Goal: Task Accomplishment & Management: Manage account settings

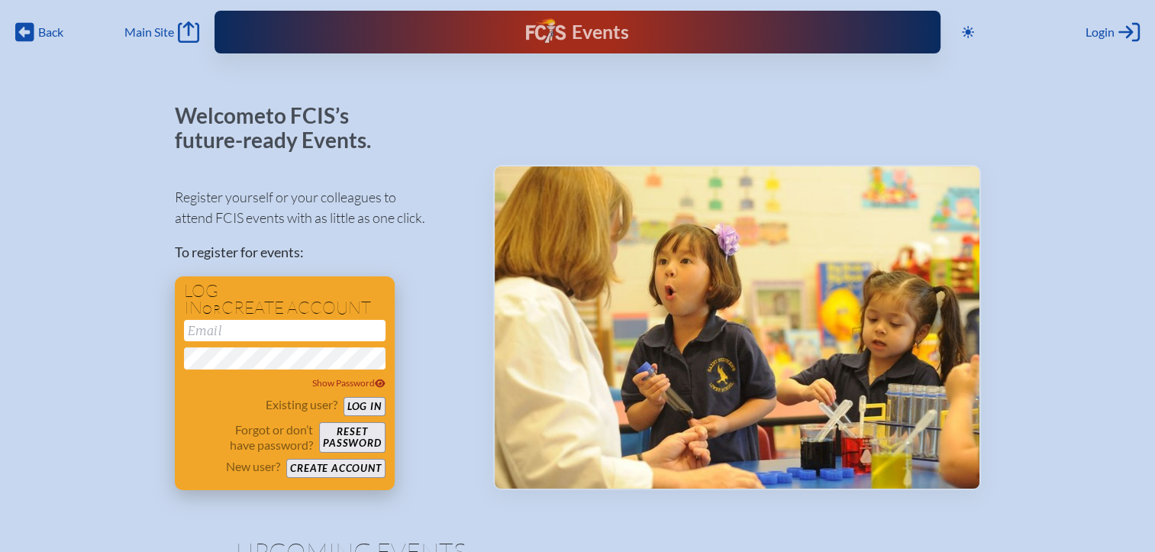
type input "[EMAIL_ADDRESS][DOMAIN_NAME]"
click at [368, 408] on button "Log in" at bounding box center [364, 406] width 42 height 19
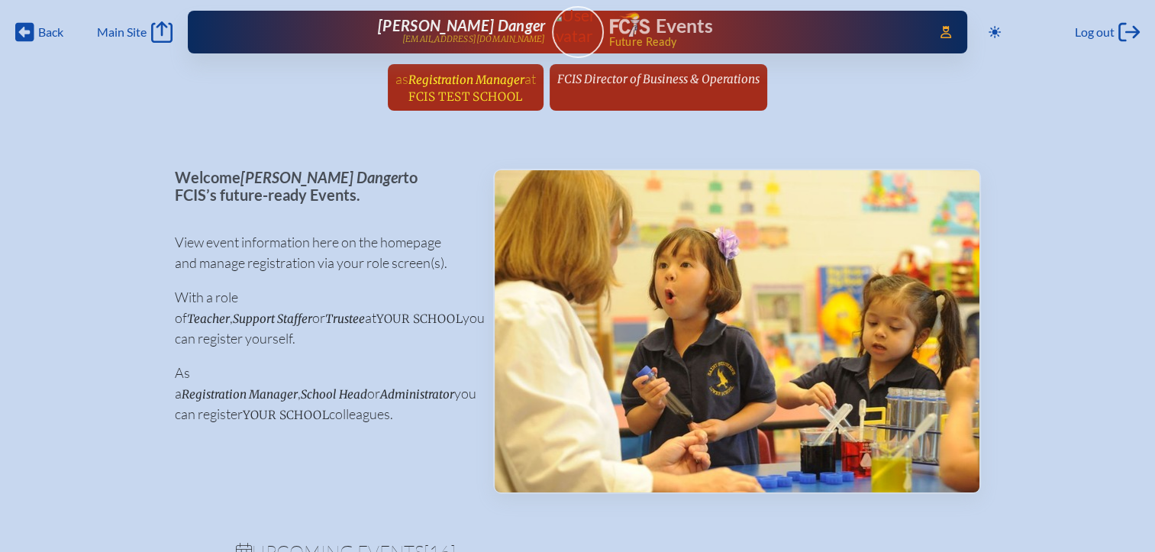
click at [488, 89] on span "FCIS Test School" at bounding box center [465, 96] width 114 height 14
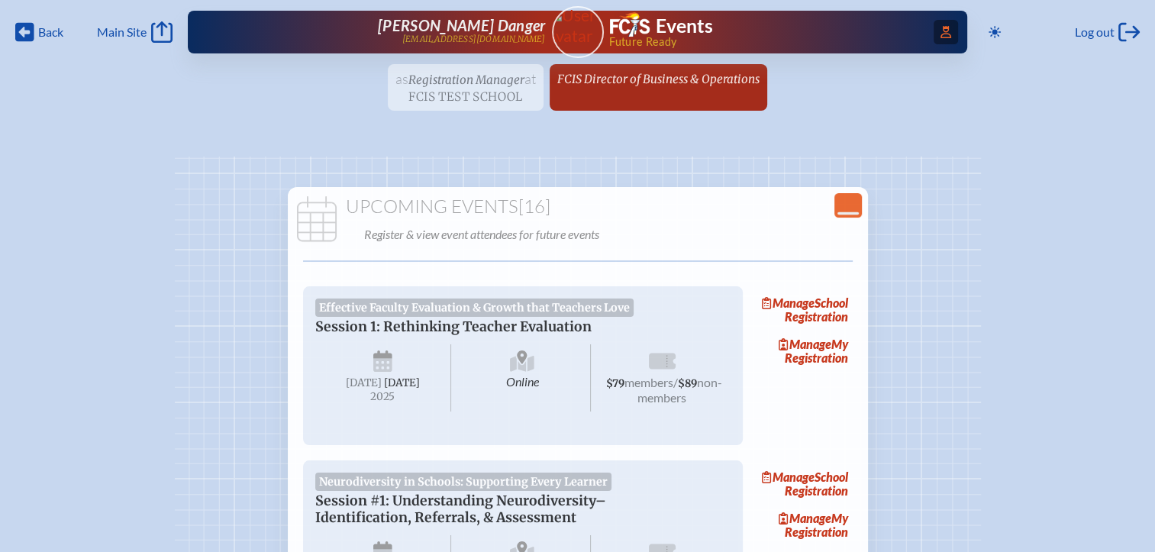
click at [943, 35] on icon at bounding box center [945, 32] width 11 height 12
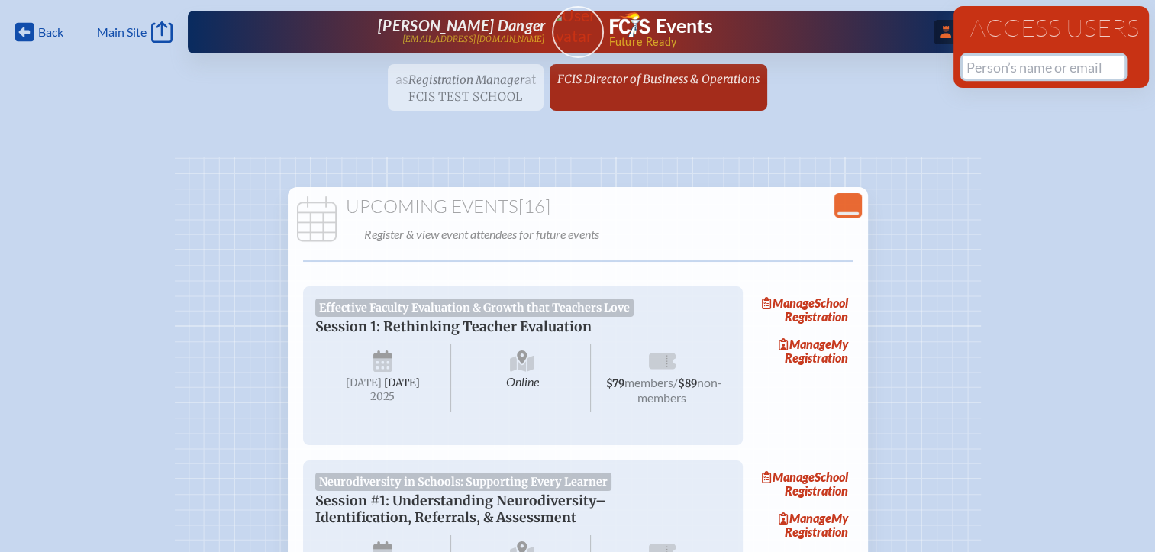
click at [992, 72] on input "text" at bounding box center [1043, 67] width 162 height 23
type input "a"
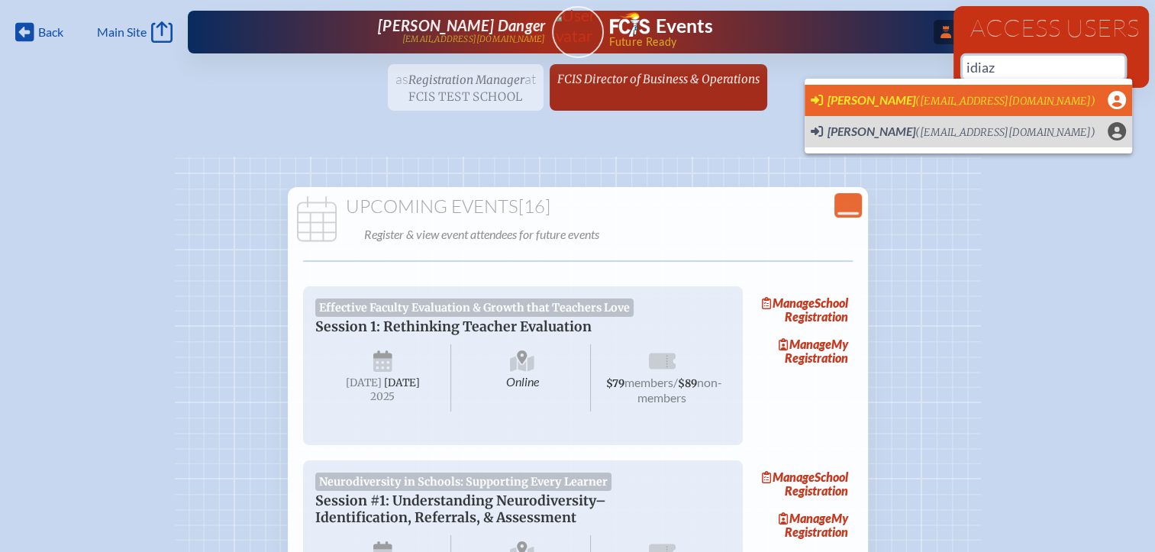
scroll to position [0, 11]
click at [915, 100] on span "([EMAIL_ADDRESS][DOMAIN_NAME])" at bounding box center [1005, 101] width 180 height 13
type input "[EMAIL_ADDRESS][DOMAIN_NAME]"
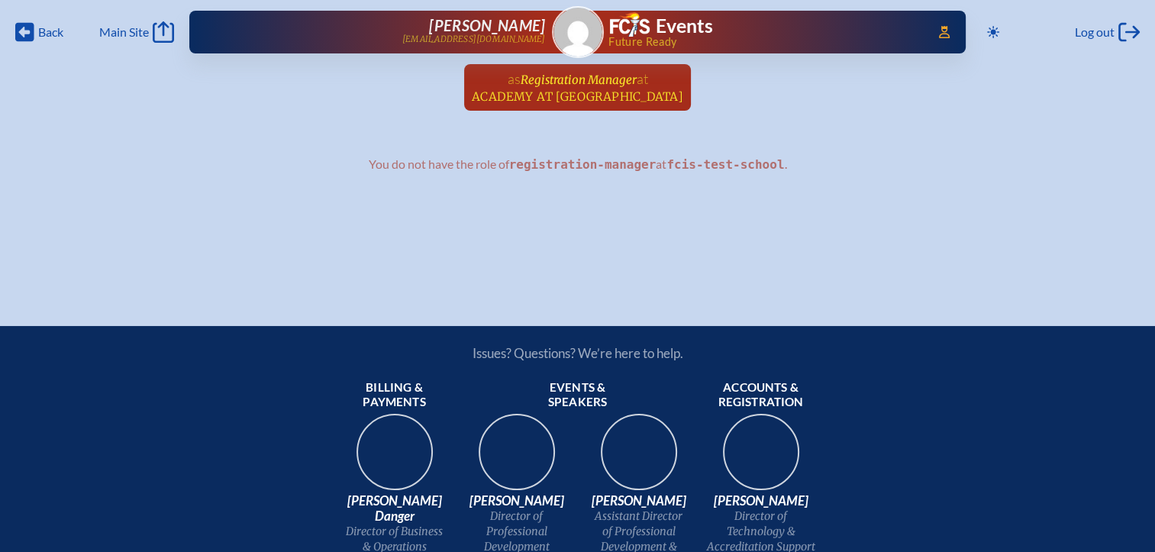
click at [585, 108] on link "as Registration Manager at Academy at Ocean Reef since September 3rd, 2025" at bounding box center [578, 87] width 224 height 47
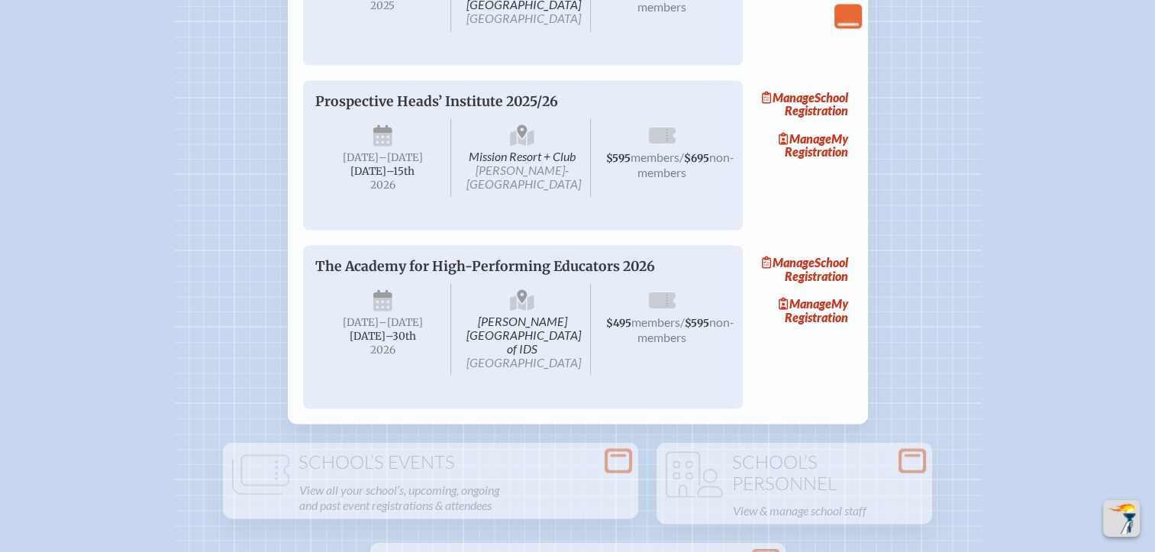
scroll to position [2671, 0]
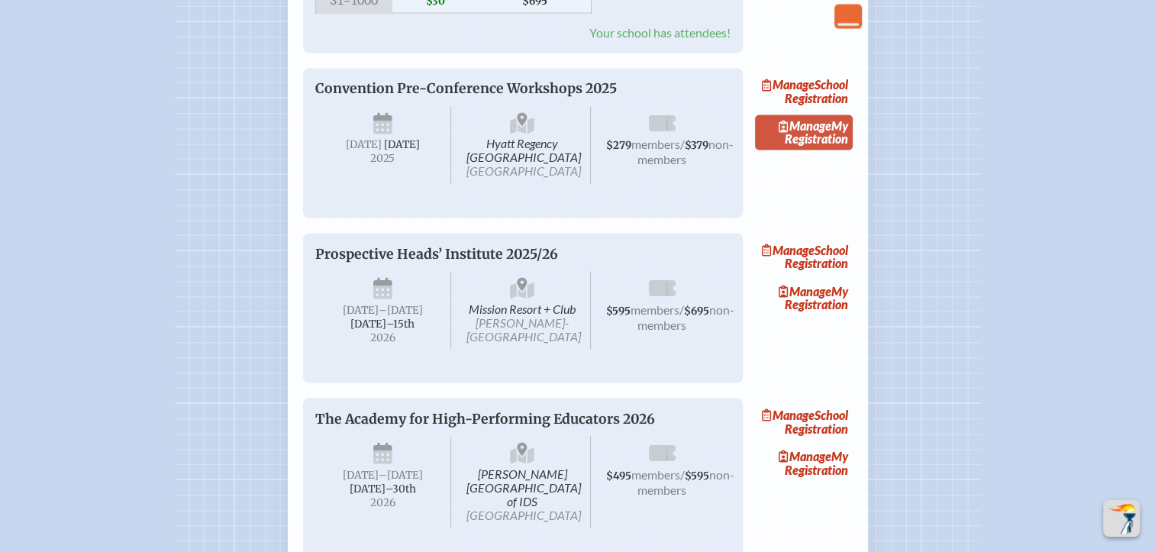
click at [815, 133] on span "Manage" at bounding box center [804, 125] width 53 height 14
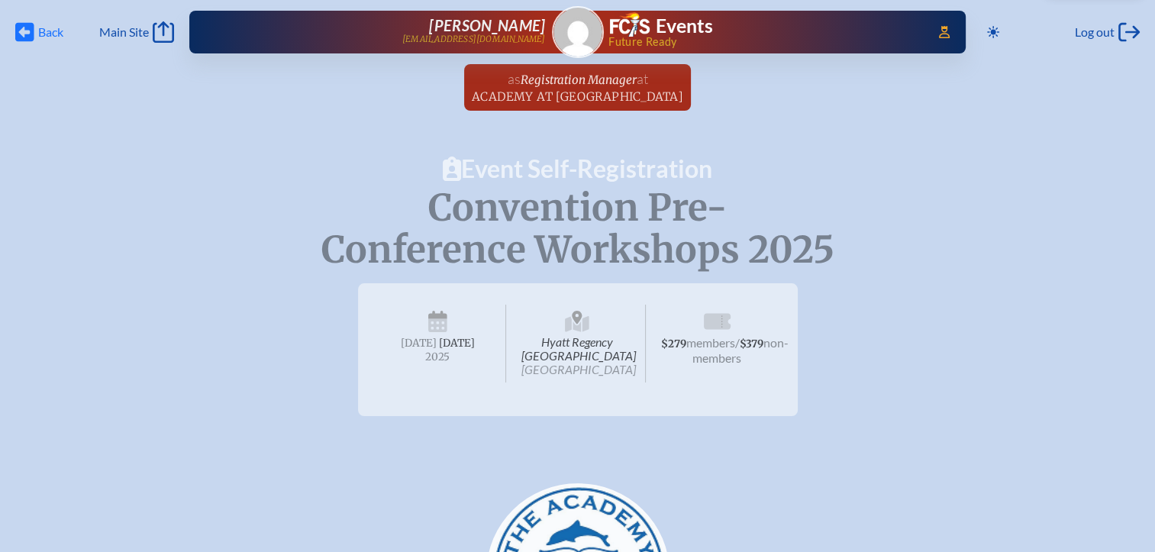
click at [43, 31] on span "Back" at bounding box center [50, 31] width 25 height 15
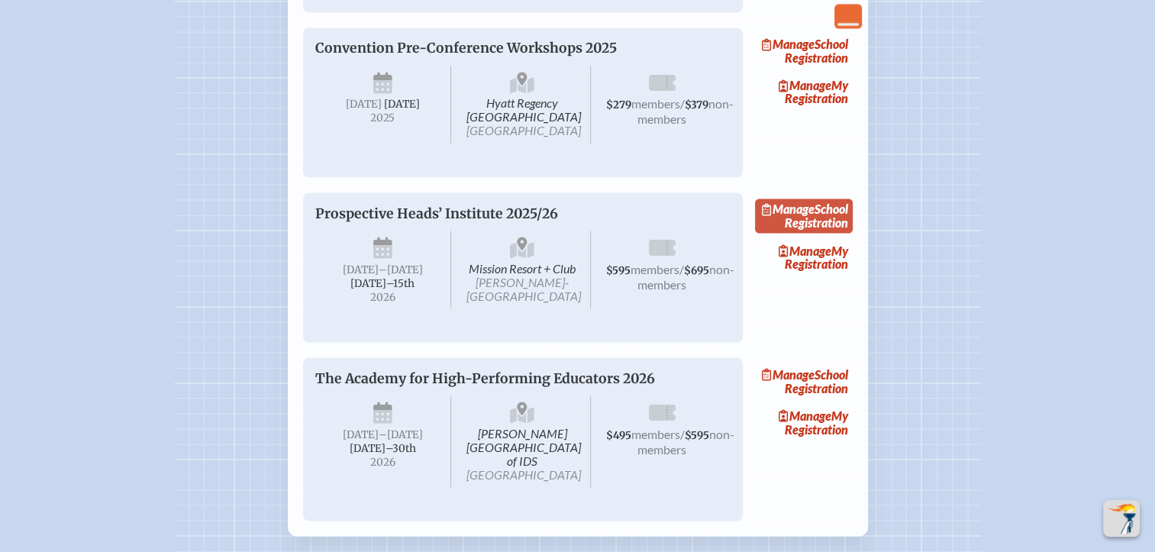
scroll to position [2595, 0]
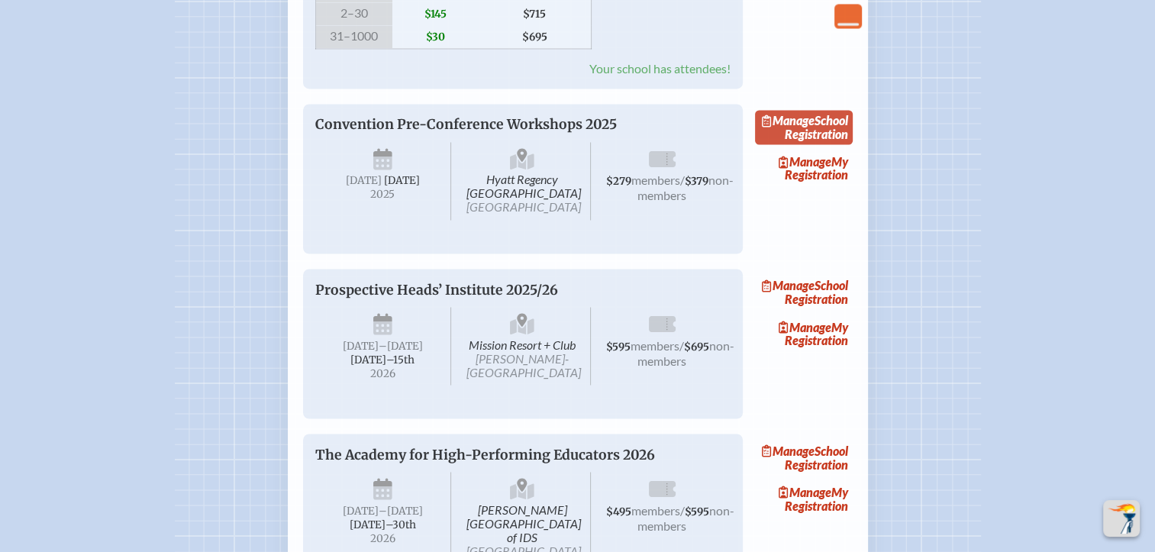
click at [822, 145] on link "Manage School Registration" at bounding box center [804, 127] width 98 height 35
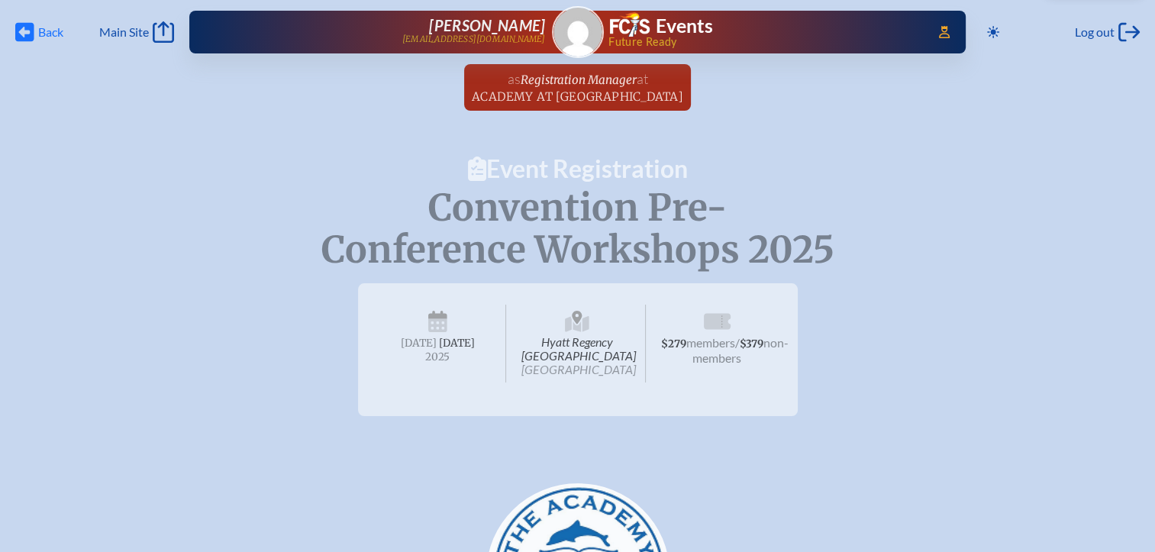
click at [52, 27] on div "Back Back Main Site Main Site Toggle to Dark Mode Log out Log out Access Users.…" at bounding box center [577, 27] width 1136 height 55
drag, startPoint x: 52, startPoint y: 27, endPoint x: 40, endPoint y: 36, distance: 15.3
click at [40, 36] on span "Back" at bounding box center [50, 31] width 25 height 15
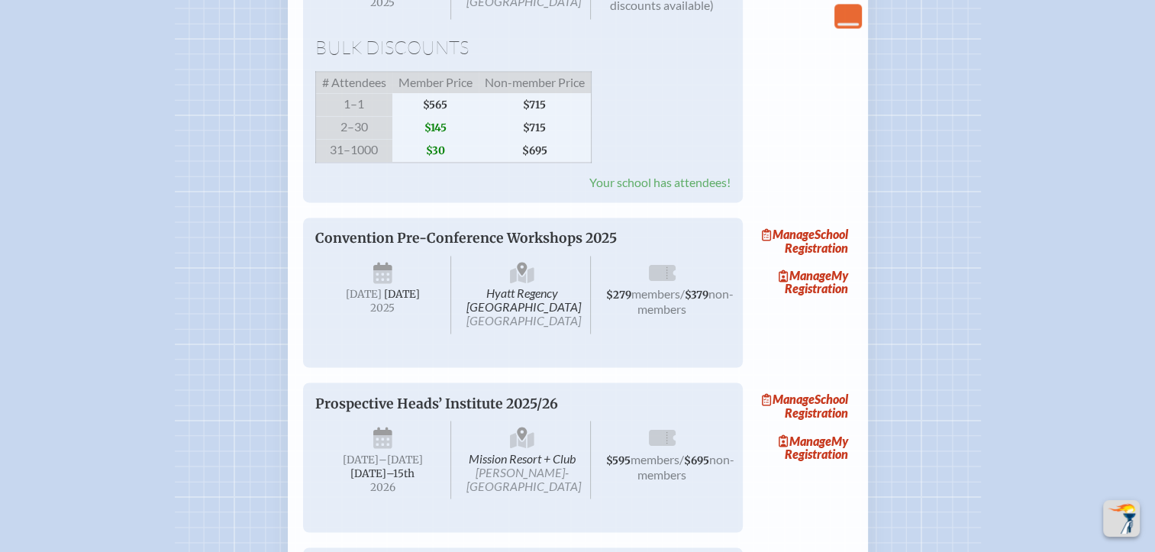
scroll to position [2289, 0]
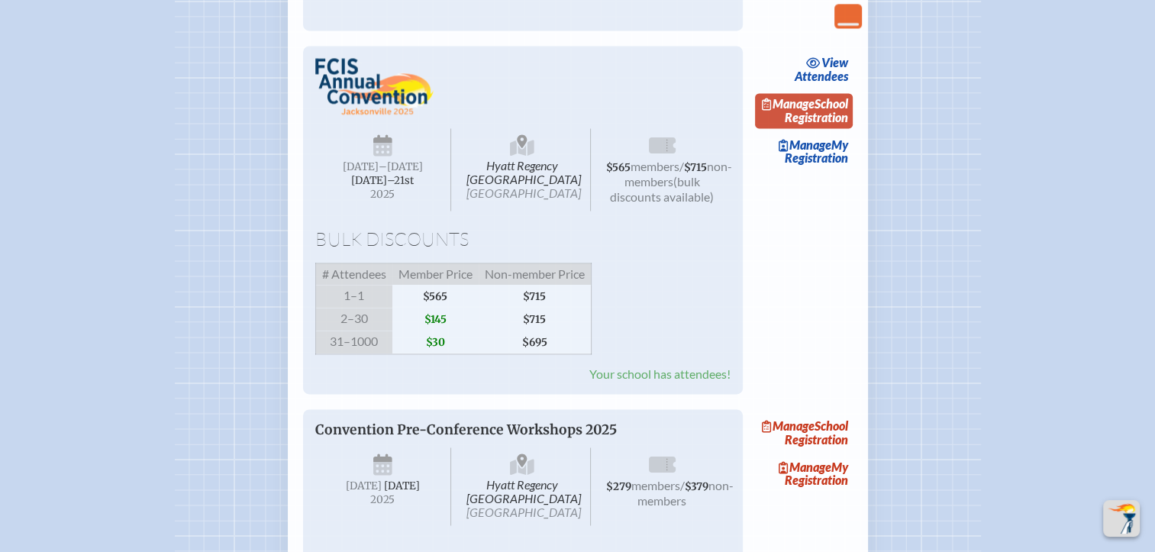
click at [826, 128] on link "Manage School Registration" at bounding box center [804, 110] width 98 height 35
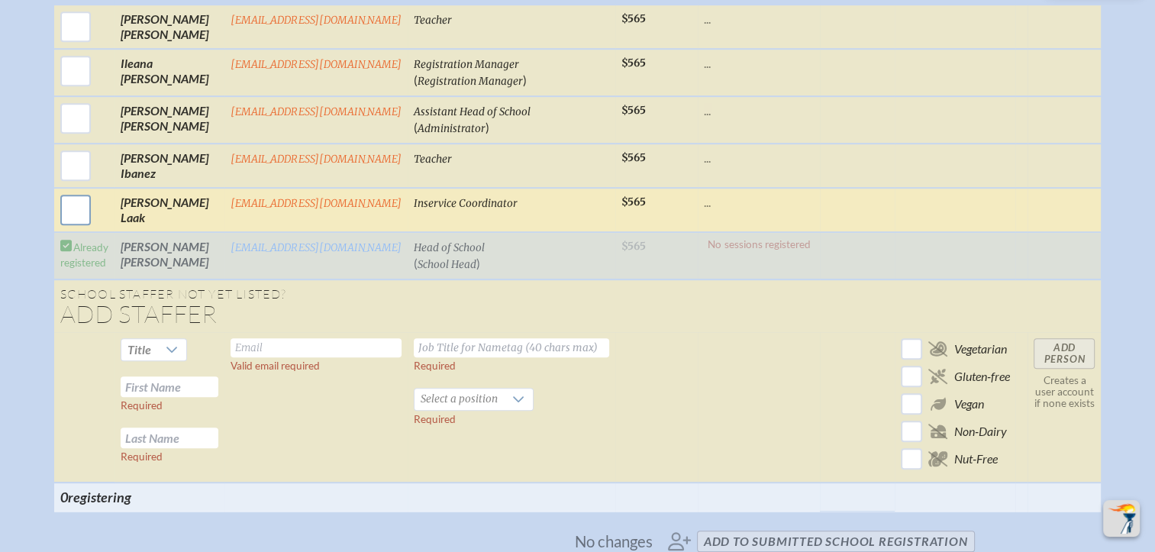
scroll to position [763, 0]
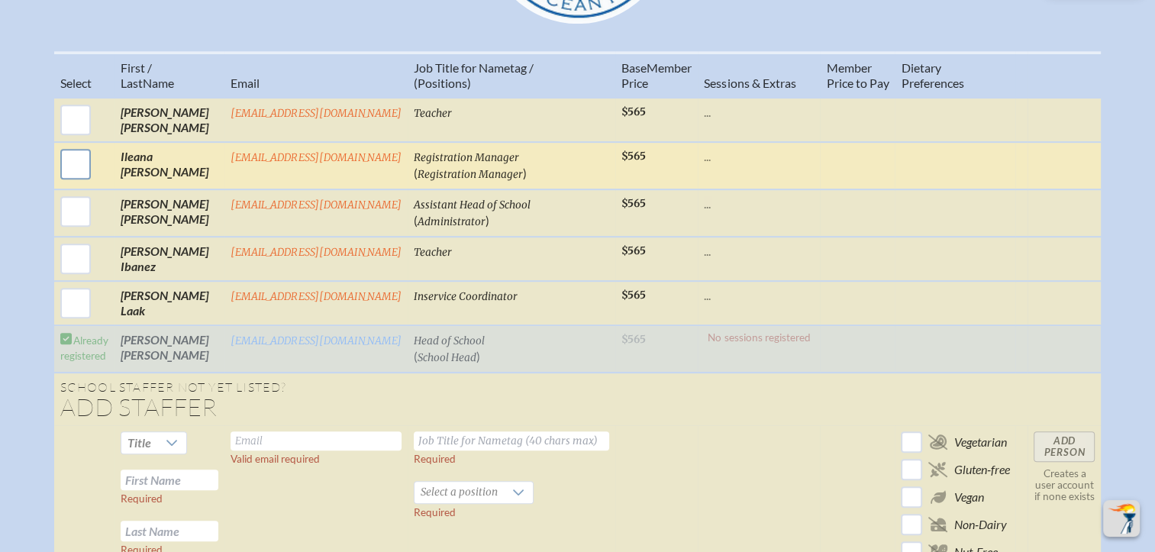
click at [72, 176] on input "checkbox" at bounding box center [75, 164] width 38 height 38
checkbox input "true"
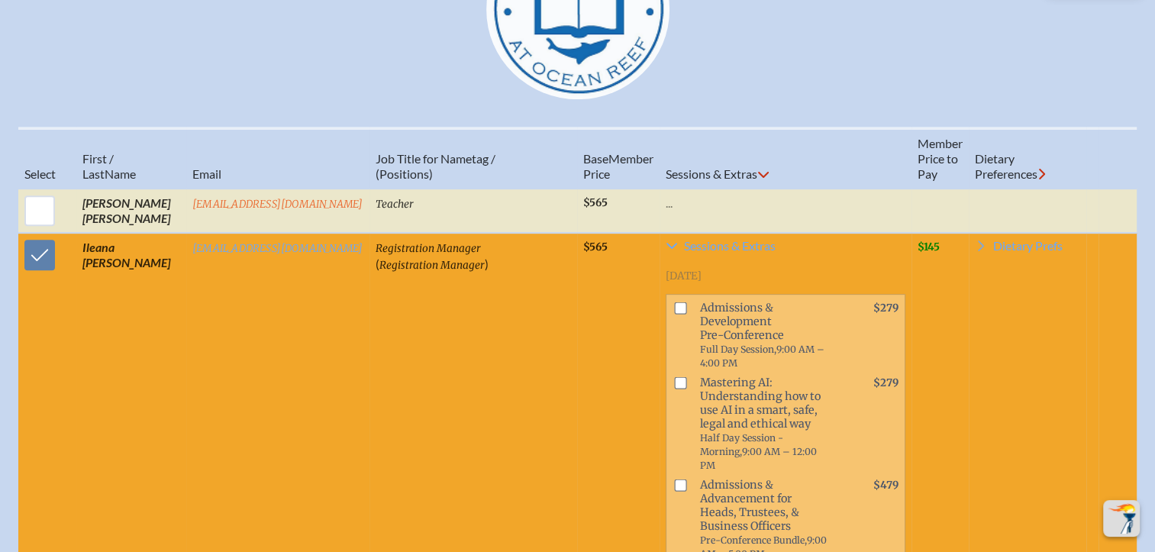
scroll to position [687, 0]
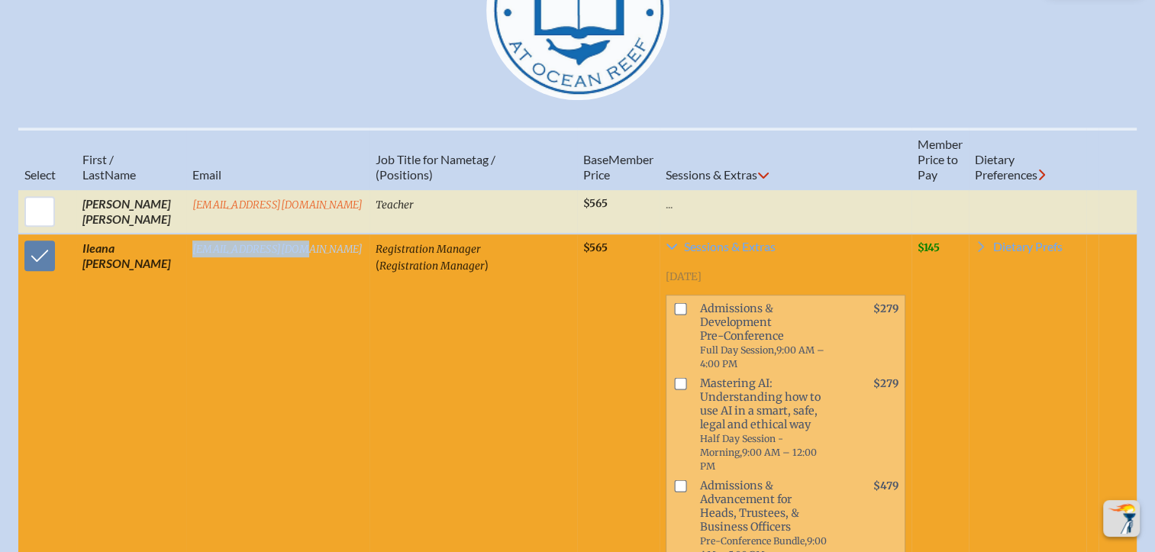
drag, startPoint x: 306, startPoint y: 256, endPoint x: 188, endPoint y: 257, distance: 118.3
copy link "[EMAIL_ADDRESS][DOMAIN_NAME]"
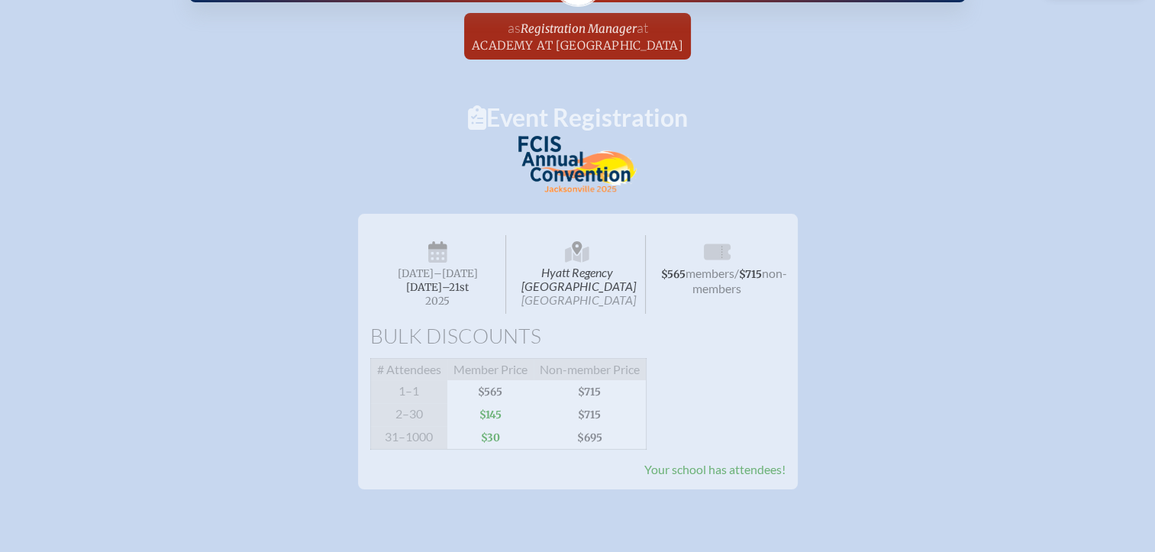
scroll to position [0, 0]
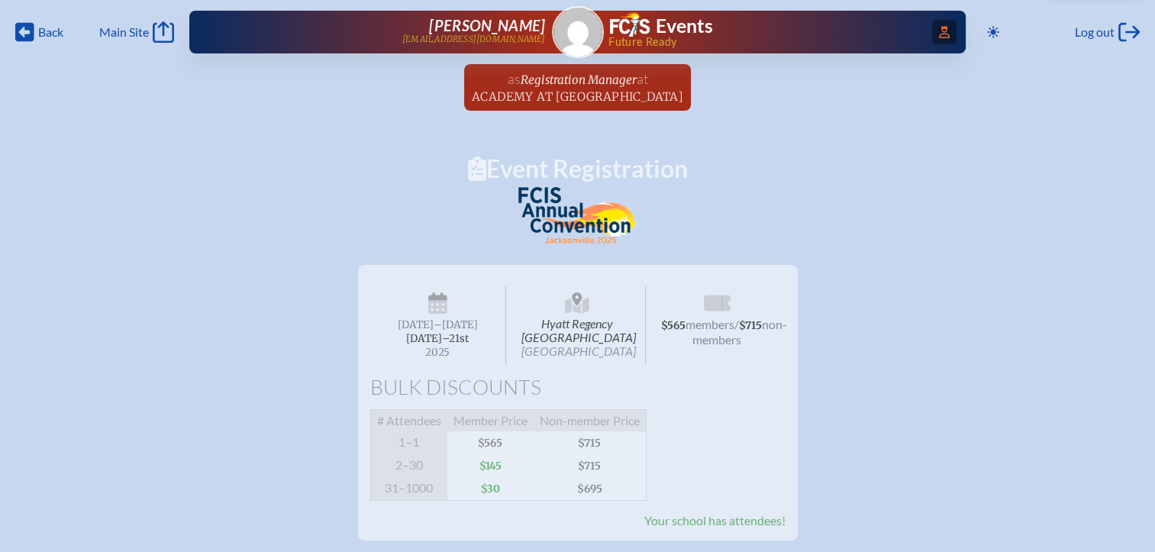
click at [939, 35] on icon "Access Users..." at bounding box center [944, 32] width 11 height 12
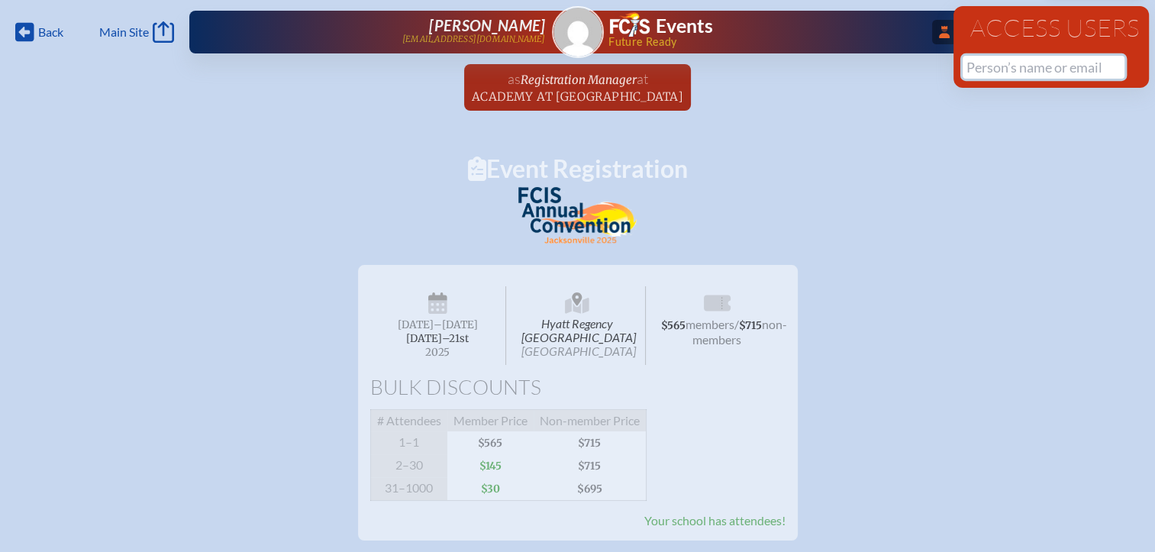
click at [971, 63] on input "text" at bounding box center [1043, 67] width 162 height 23
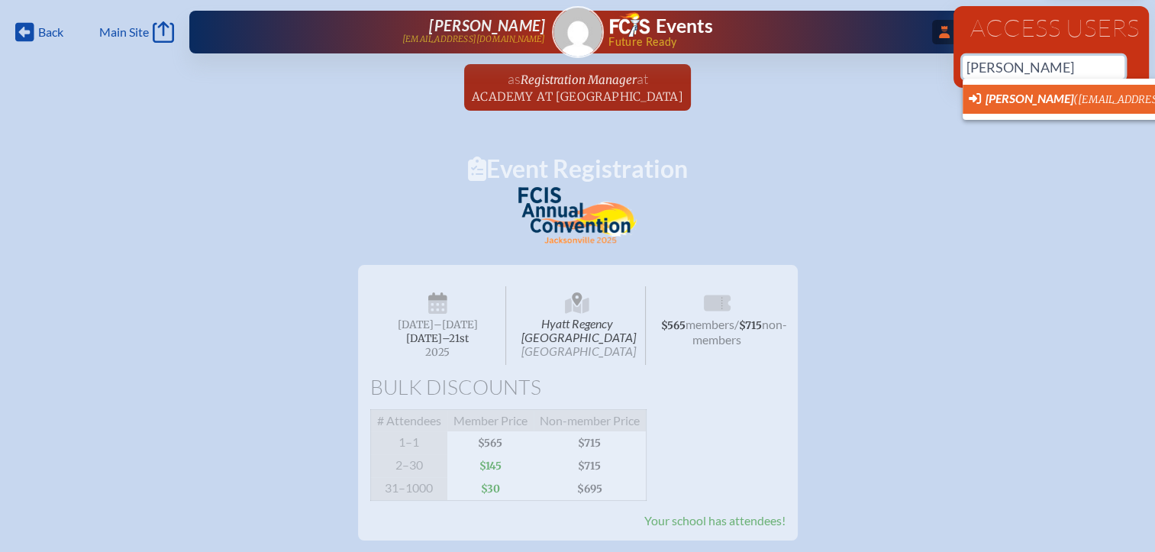
scroll to position [0, 11]
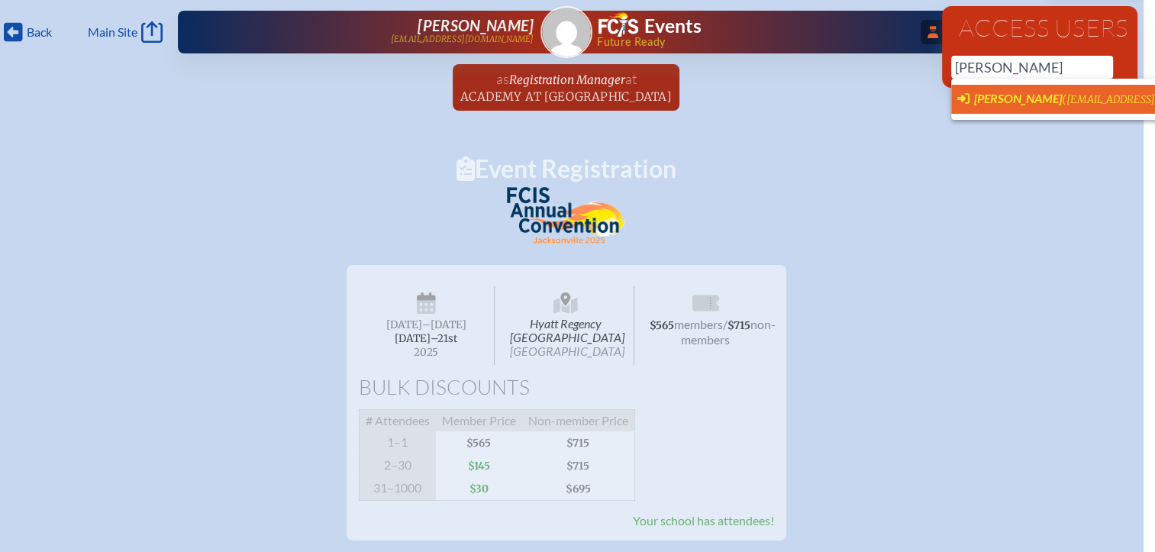
click at [986, 96] on span "Nikki Koski" at bounding box center [1018, 98] width 88 height 14
type input "nkoski@pcs-fl.net"
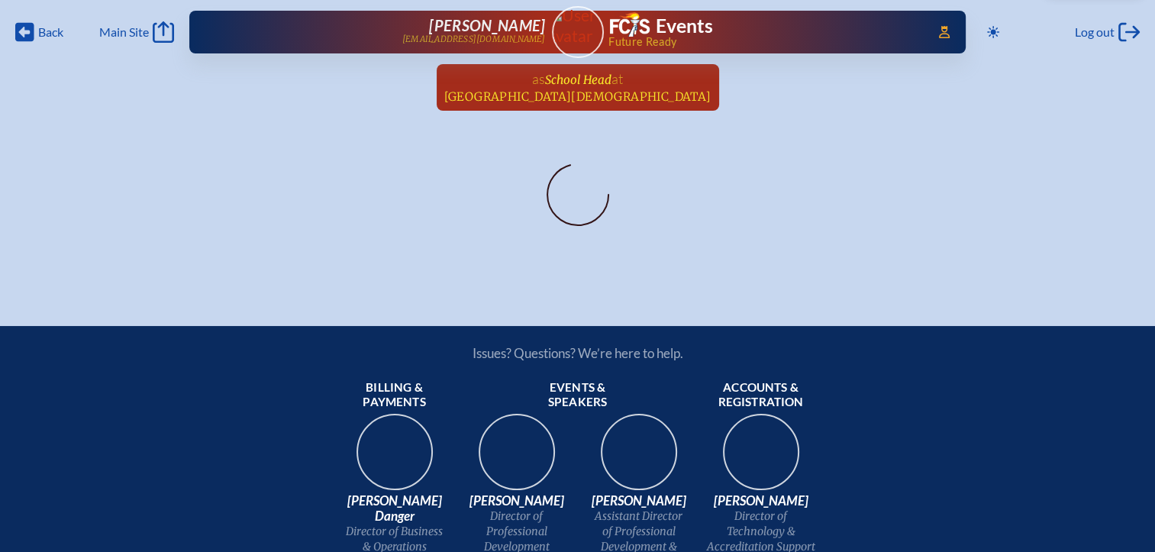
click at [610, 93] on span "Parkway Christian School" at bounding box center [577, 96] width 267 height 14
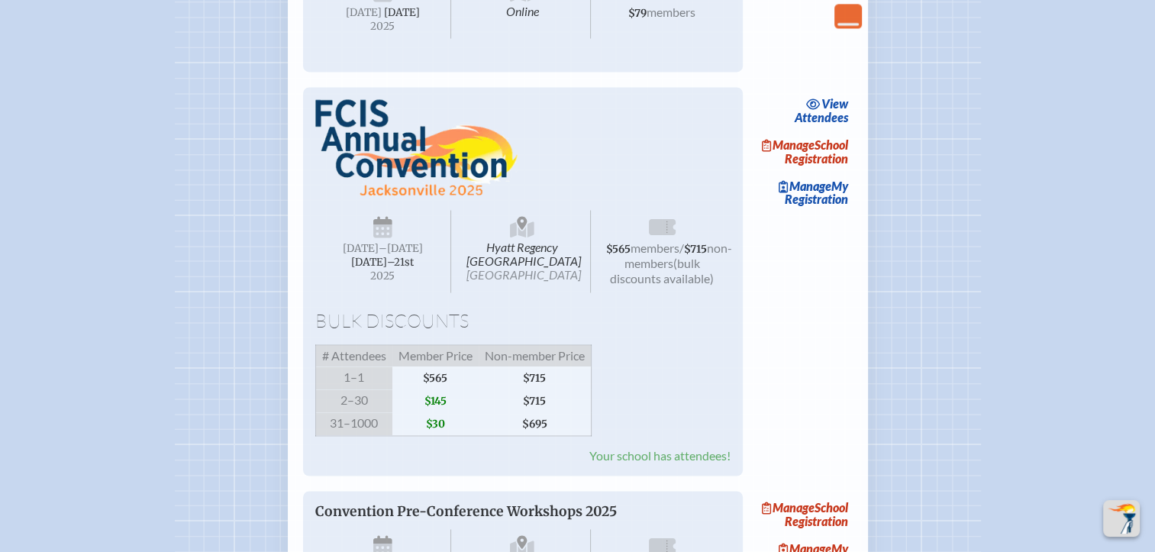
scroll to position [2289, 0]
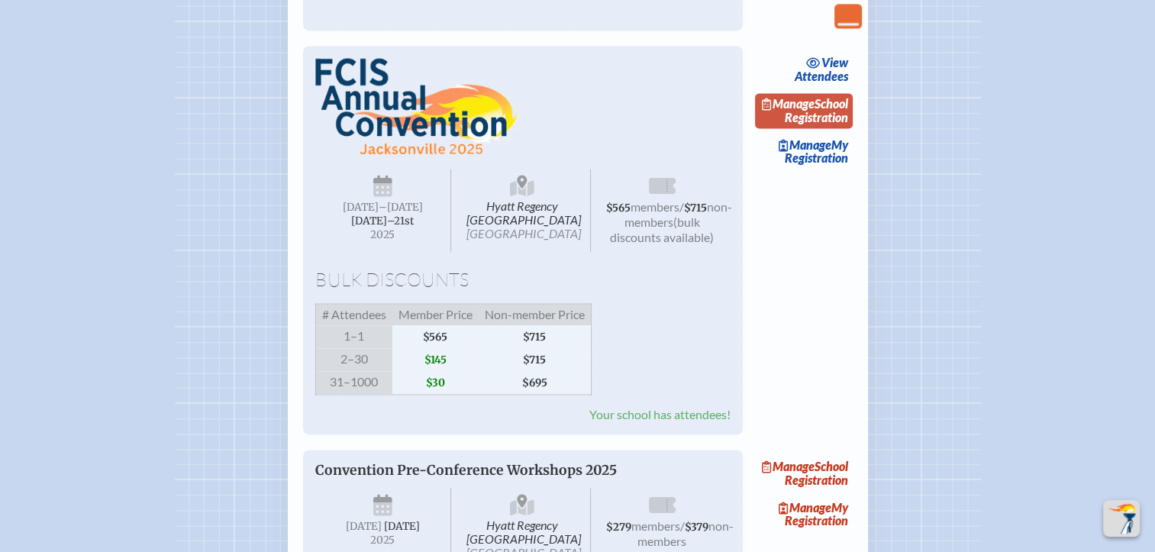
click at [820, 128] on link "Manage School Registration" at bounding box center [804, 110] width 98 height 35
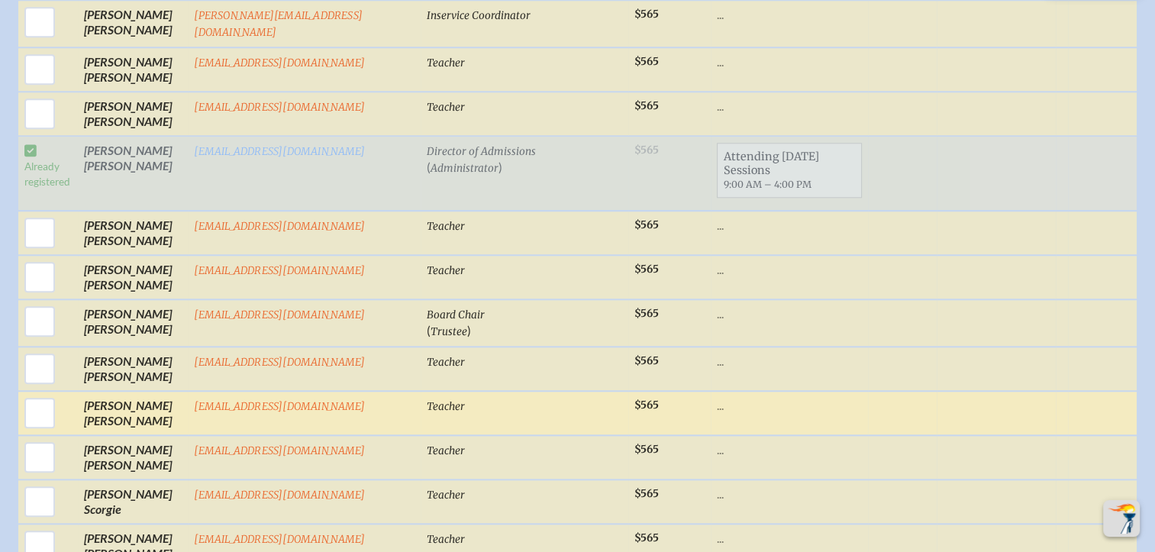
scroll to position [1526, 0]
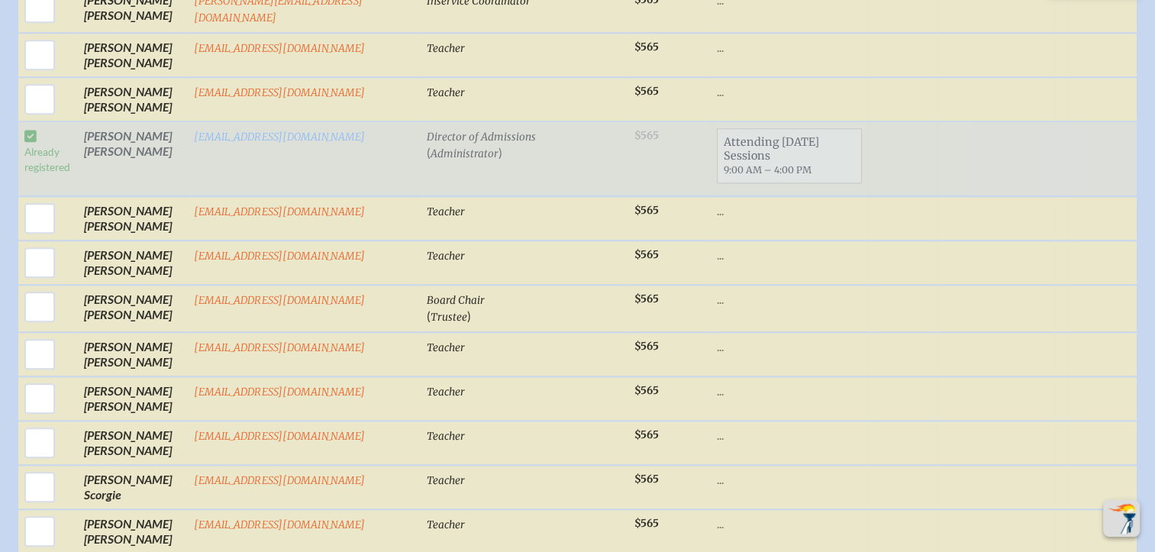
click at [27, 130] on td "Already registered" at bounding box center [48, 158] width 60 height 75
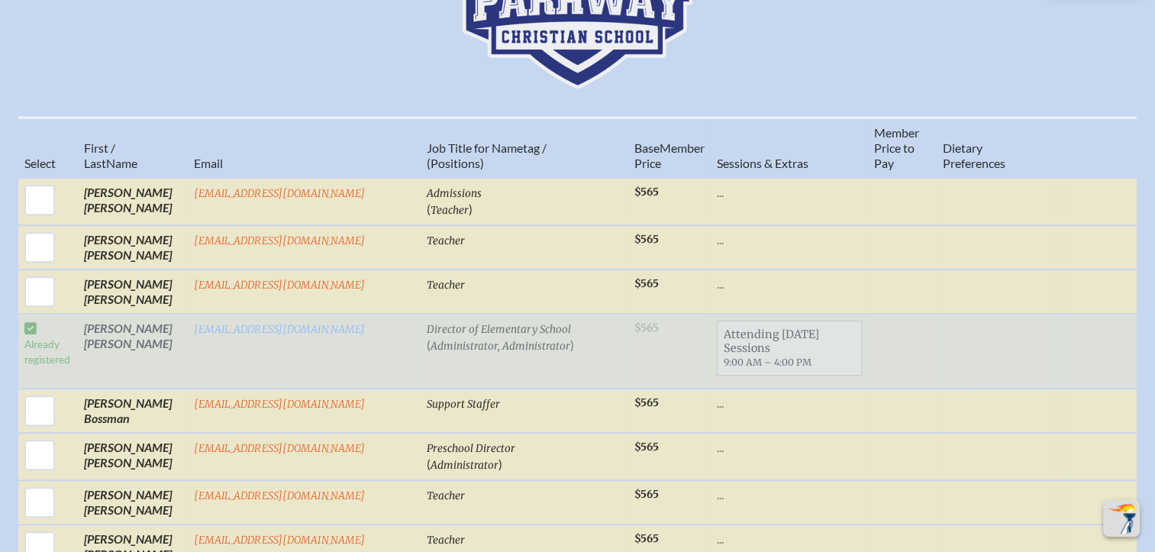
scroll to position [0, 0]
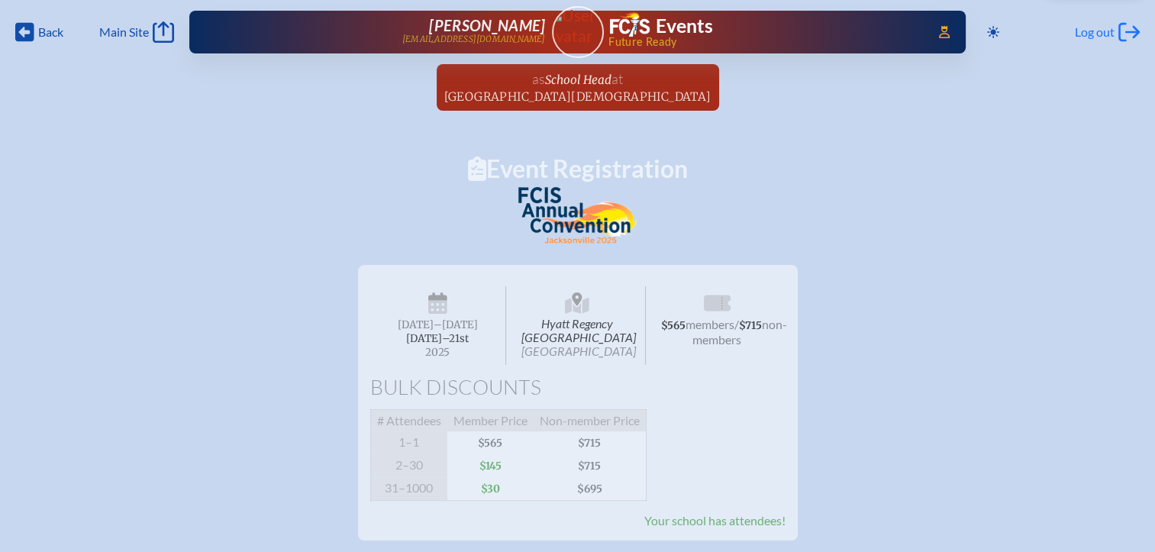
click at [1096, 26] on span "Log out" at bounding box center [1094, 31] width 40 height 15
